Goal: Check status: Check status

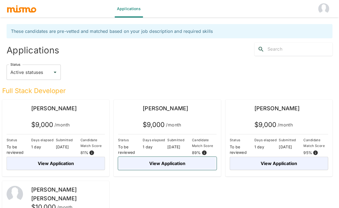
click at [176, 162] on button "View Application" at bounding box center [167, 163] width 98 height 13
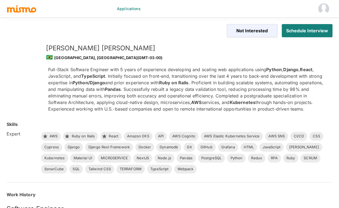
click at [205, 96] on p "Full-Stack Software Engineer with 5 years of experience developing and scaling …" at bounding box center [185, 89] width 275 height 46
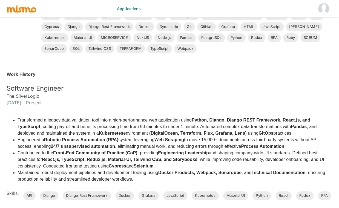
scroll to position [121, 0]
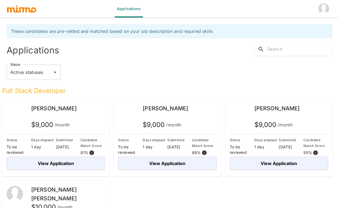
click at [212, 192] on div "Full Stack Developer Gerald Padgett $ 9,000 /month Status To be reviewed Days e…" at bounding box center [165, 169] width 334 height 179
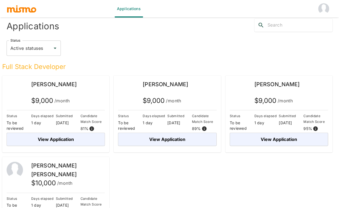
scroll to position [36, 0]
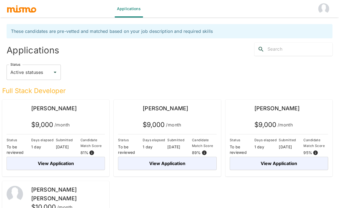
click at [144, 68] on div "Status Active statuses Status" at bounding box center [169, 72] width 325 height 15
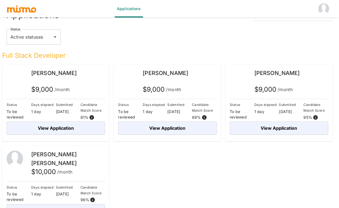
scroll to position [36, 0]
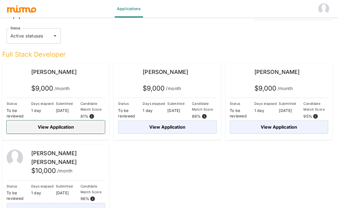
click at [78, 132] on button "View Application" at bounding box center [56, 126] width 98 height 13
